Goal: Task Accomplishment & Management: Manage account settings

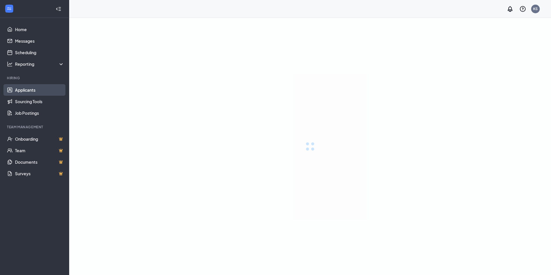
click at [33, 89] on link "Applicants" at bounding box center [39, 90] width 49 height 12
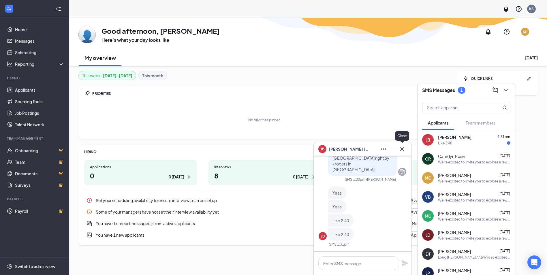
click at [402, 150] on icon "Cross" at bounding box center [401, 148] width 7 height 7
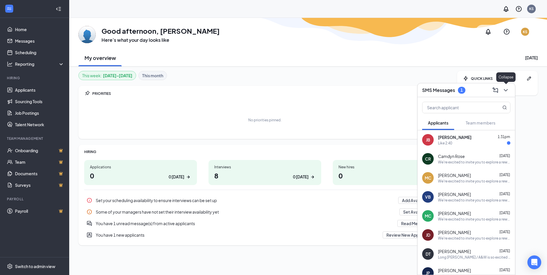
click at [504, 92] on icon "ChevronDown" at bounding box center [505, 90] width 7 height 7
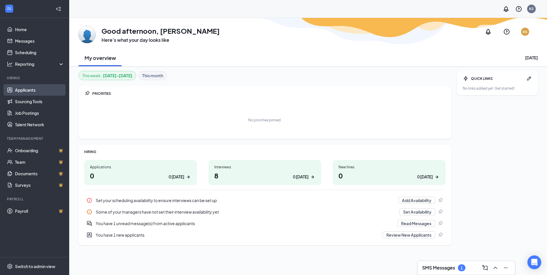
click at [33, 85] on link "Applicants" at bounding box center [39, 90] width 49 height 12
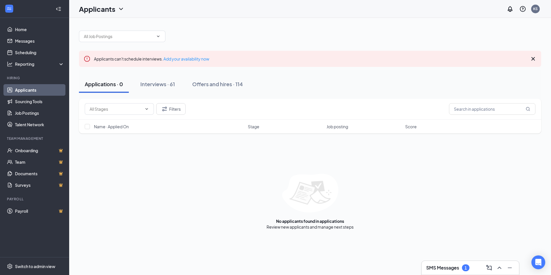
click at [534, 60] on icon "Cross" at bounding box center [532, 58] width 3 height 3
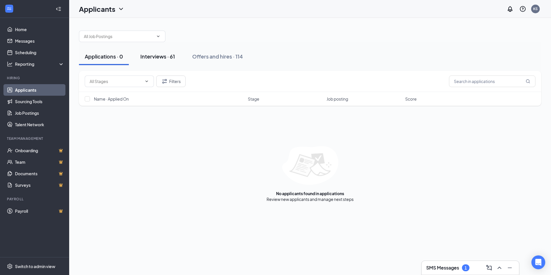
click at [155, 58] on div "Interviews · 61" at bounding box center [157, 56] width 35 height 7
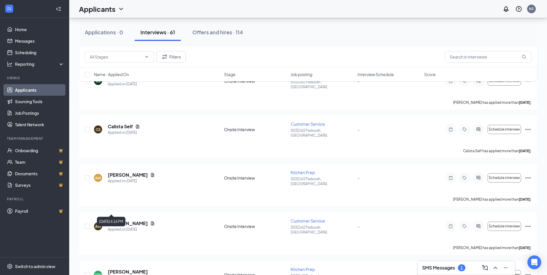
scroll to position [576, 0]
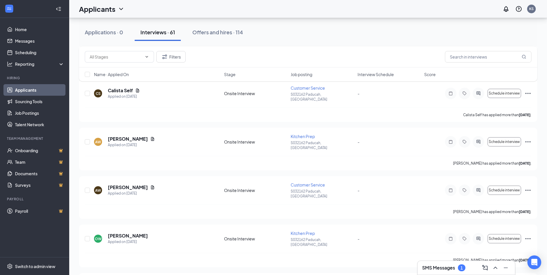
click at [464, 265] on div "SMS Messages 1" at bounding box center [466, 267] width 88 height 9
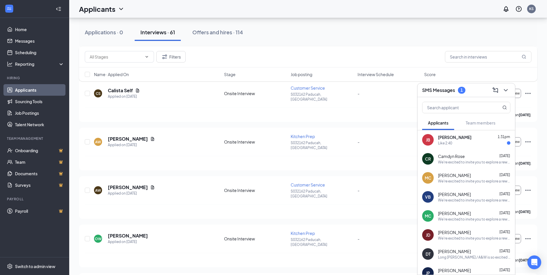
click at [481, 155] on div "Camdyn Rose [DATE]" at bounding box center [474, 156] width 72 height 6
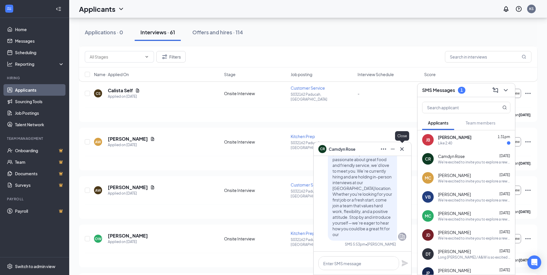
click at [402, 150] on icon "Cross" at bounding box center [401, 148] width 7 height 7
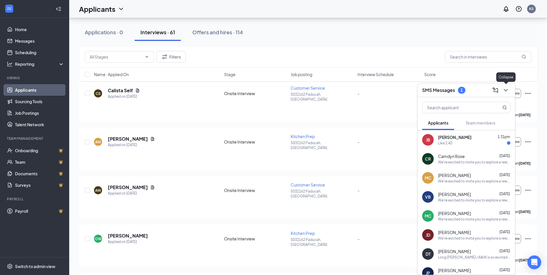
click at [504, 91] on icon "ChevronDown" at bounding box center [505, 90] width 7 height 7
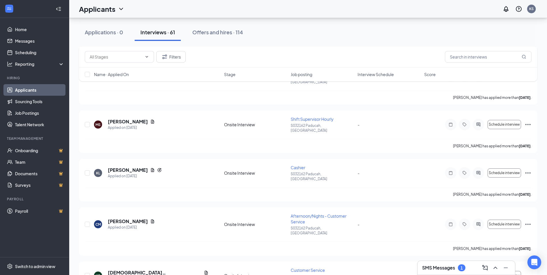
scroll to position [202, 0]
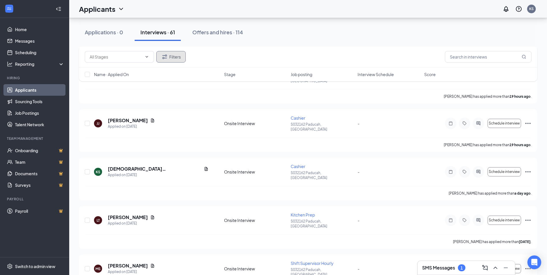
click at [163, 54] on icon "Filter" at bounding box center [164, 56] width 7 height 7
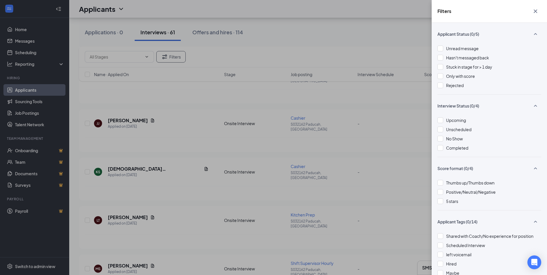
click at [535, 13] on icon "Cross" at bounding box center [535, 11] width 7 height 7
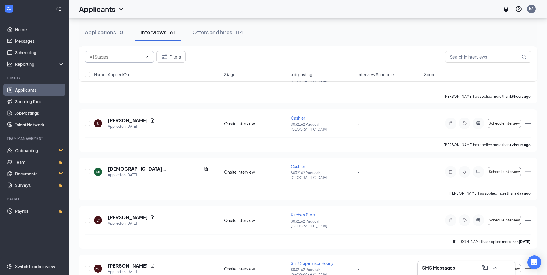
click at [118, 61] on span at bounding box center [119, 57] width 69 height 12
click at [121, 57] on input "text" at bounding box center [116, 57] width 52 height 6
click at [137, 54] on input "text" at bounding box center [116, 57] width 52 height 6
click at [118, 75] on span "Name · Applied On" at bounding box center [111, 74] width 35 height 6
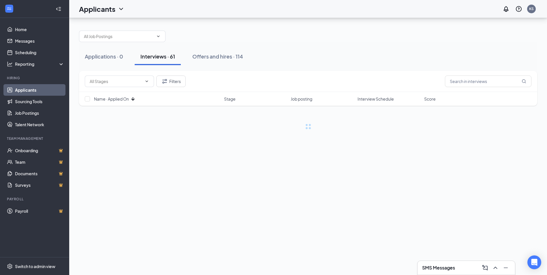
scroll to position [0, 0]
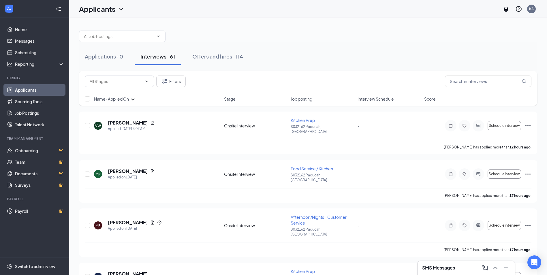
click at [130, 98] on div "Name · Applied On" at bounding box center [157, 99] width 126 height 6
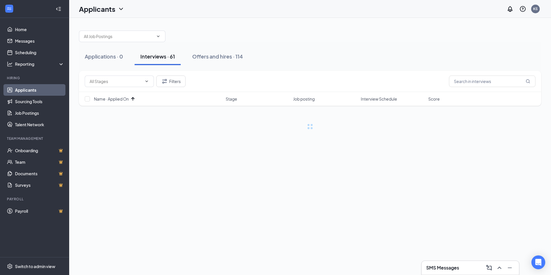
click at [300, 101] on span "Job posting" at bounding box center [304, 99] width 22 height 6
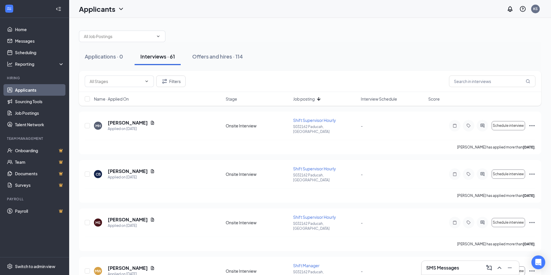
click at [320, 97] on icon "ArrowDown" at bounding box center [318, 98] width 7 height 7
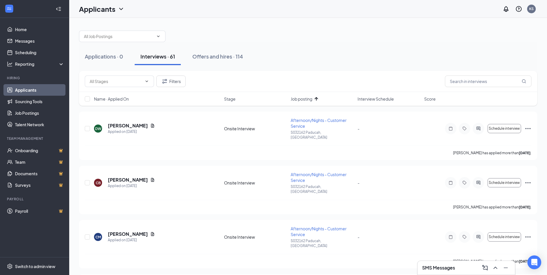
click at [320, 97] on icon "ArrowUp" at bounding box center [316, 98] width 7 height 7
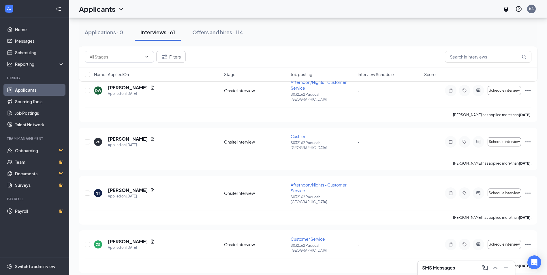
scroll to position [2017, 0]
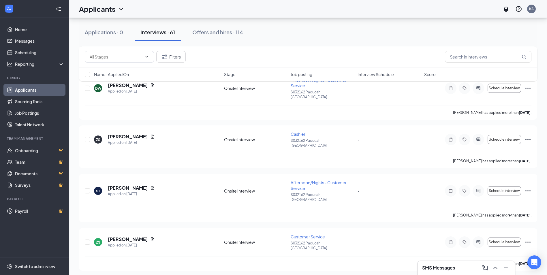
click at [500, 228] on li "[PERSON_NAME] as hired" at bounding box center [501, 224] width 59 height 9
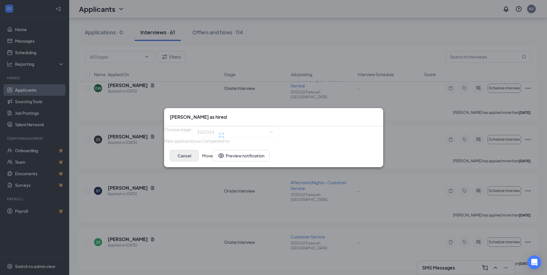
type input "Hiring Complete (final stage)"
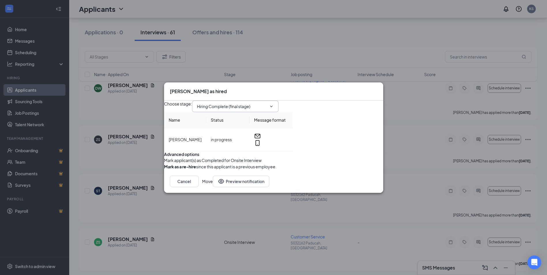
click at [266, 103] on input "Hiring Complete (final stage)" at bounding box center [232, 106] width 70 height 6
click at [292, 101] on div "Choose stage : Hiring Complete (final stage) Hiring Complete (final stage)" at bounding box center [228, 107] width 128 height 12
click at [213, 187] on button "Move" at bounding box center [207, 181] width 11 height 12
